Goal: Task Accomplishment & Management: Complete application form

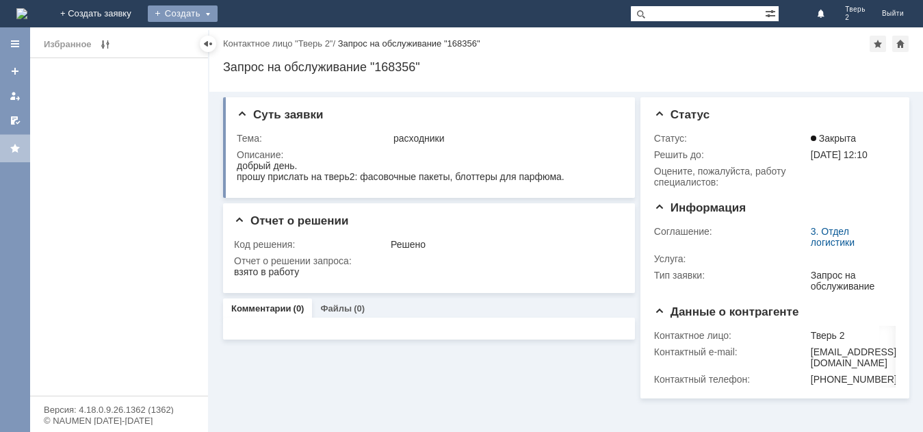
click at [217, 11] on div "Создать" at bounding box center [183, 13] width 70 height 16
click at [254, 38] on link "Заявка" at bounding box center [202, 41] width 104 height 16
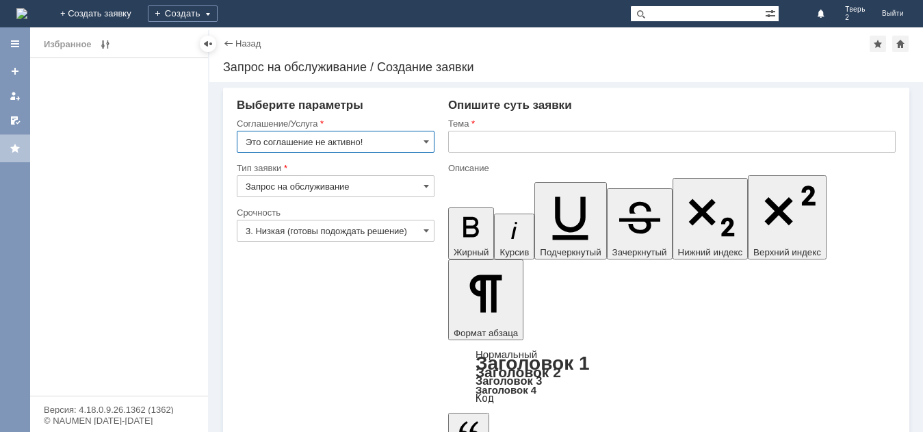
click at [429, 143] on input "Это соглашение не активно!" at bounding box center [336, 142] width 198 height 22
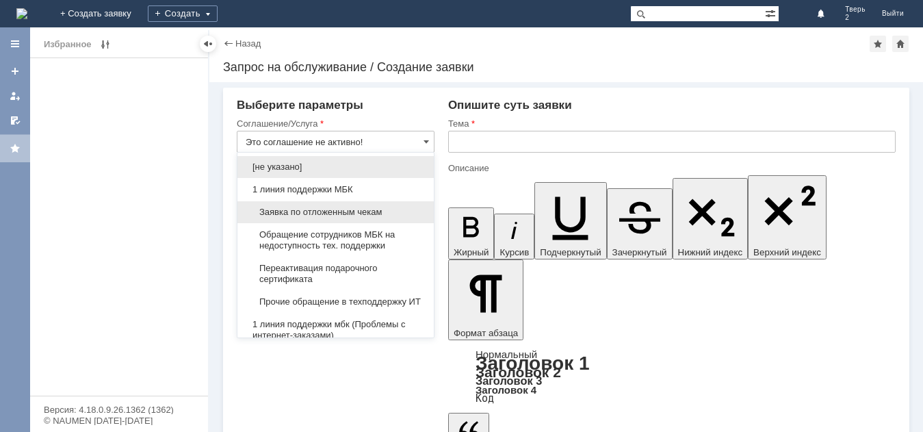
click at [358, 209] on span "Заявка по отложенным чекам" at bounding box center [336, 212] width 180 height 11
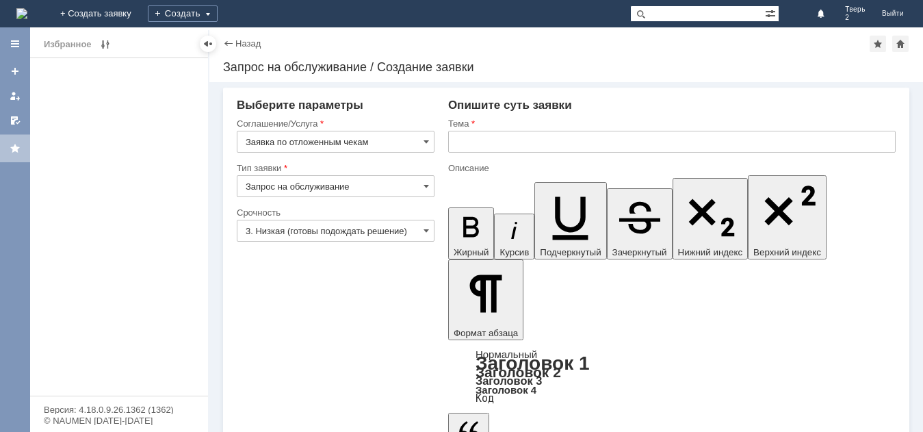
type input "Заявка по отложенным чекам"
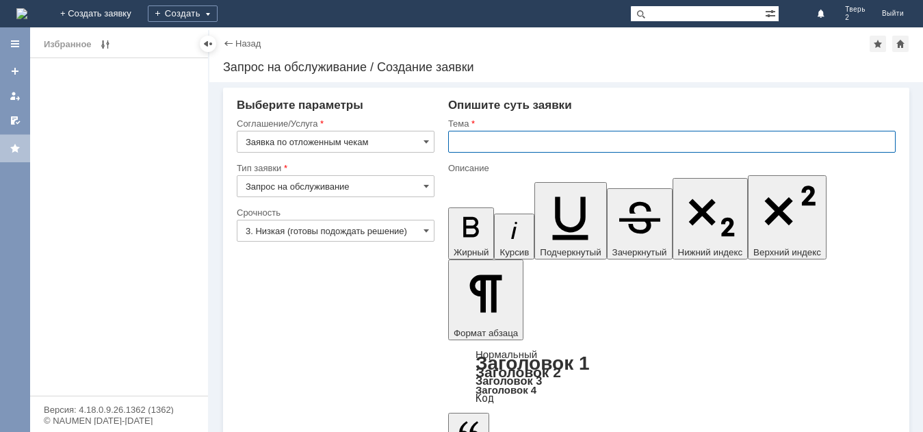
click at [461, 142] on input "text" at bounding box center [671, 142] width 447 height 22
type input "Удалить"
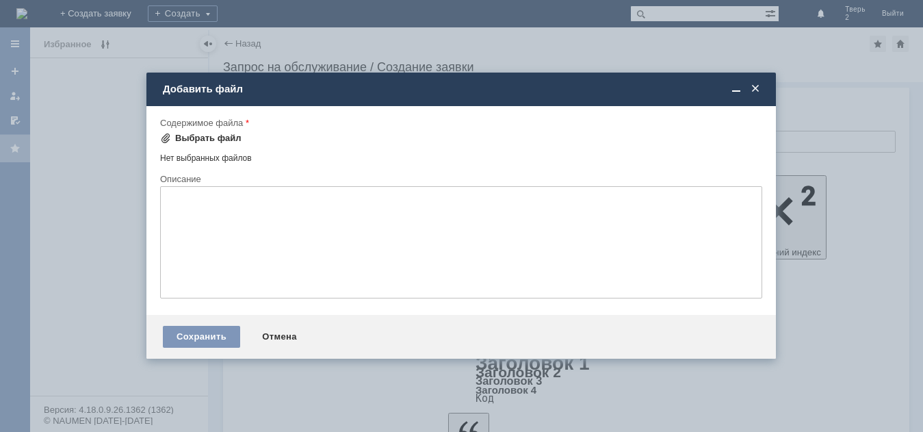
click at [200, 135] on div "Выбрать файл" at bounding box center [208, 138] width 66 height 11
click at [199, 135] on div "Выбрать файл" at bounding box center [208, 138] width 66 height 11
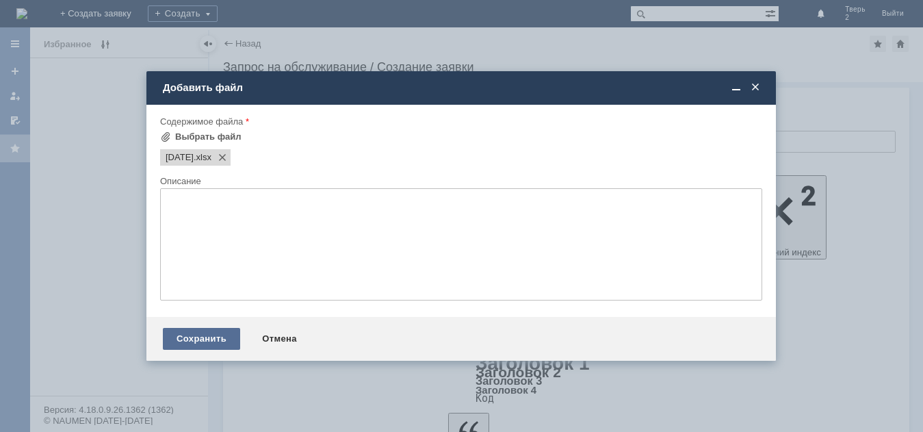
click at [196, 336] on div "Сохранить" at bounding box center [201, 339] width 77 height 22
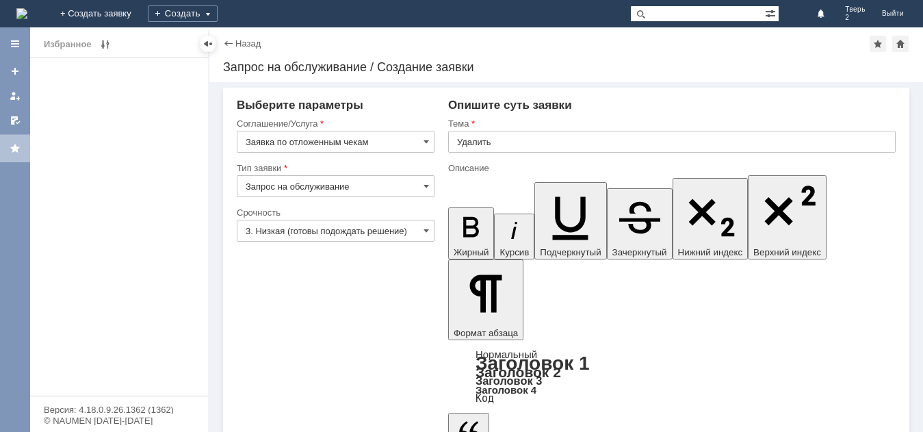
scroll to position [19, 0]
